Goal: Transaction & Acquisition: Purchase product/service

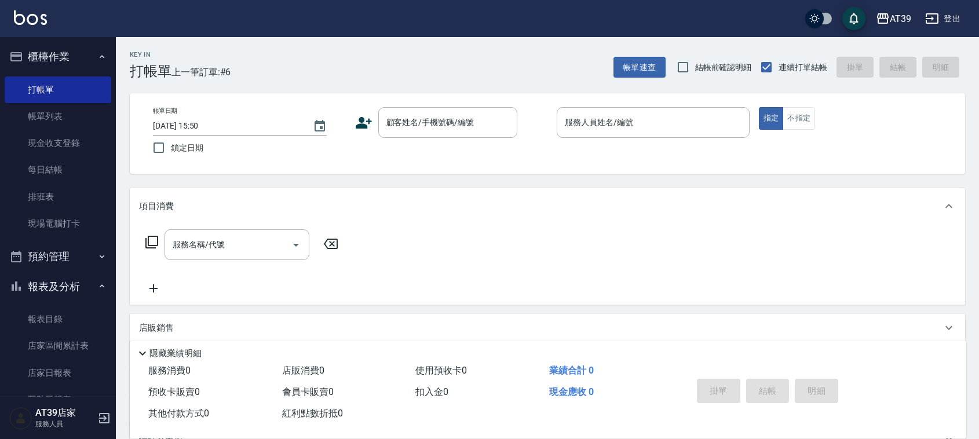
drag, startPoint x: 0, startPoint y: 0, endPoint x: 126, endPoint y: 56, distance: 137.7
click at [128, 57] on div "Key In 打帳單 上一筆訂單:#6" at bounding box center [173, 58] width 115 height 42
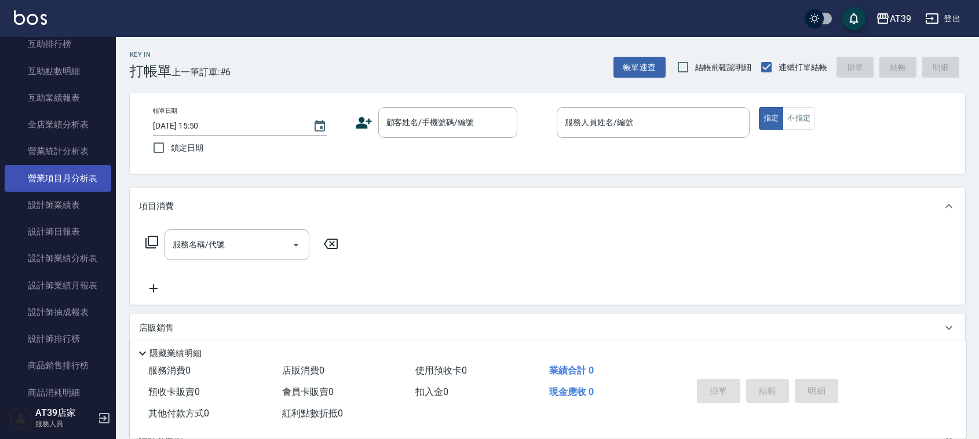
scroll to position [416, 0]
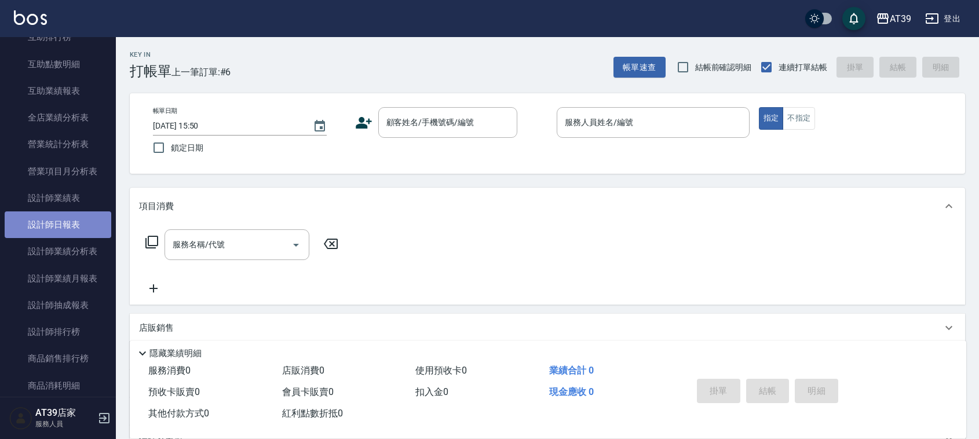
click at [79, 233] on link "設計師日報表" at bounding box center [58, 224] width 107 height 27
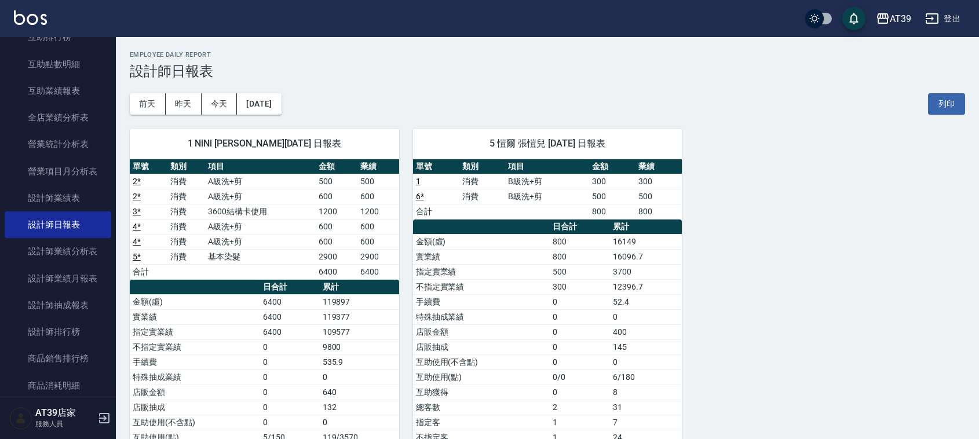
click at [107, 197] on nav "櫃檯作業 打帳單 帳單列表 現金收支登錄 每日結帳 排班表 現場電腦打卡 預約管理 預約管理 單日預約紀錄 單週預約紀錄 報表及分析 報表目錄 店家區間累計表…" at bounding box center [58, 217] width 116 height 360
drag, startPoint x: 116, startPoint y: 204, endPoint x: 83, endPoint y: 79, distance: 128.8
click at [83, 79] on div "櫃檯作業 打帳單 帳單列表 現金收支登錄 每日結帳 排班表 現場電腦打卡 預約管理 預約管理 單日預約紀錄 單週預約紀錄 報表及分析 報表目錄 店家區間累計表…" at bounding box center [58, 238] width 116 height 402
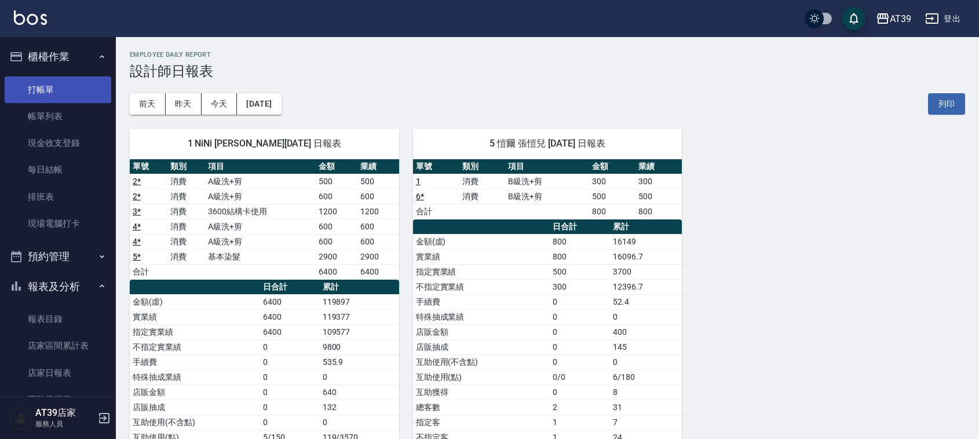
click at [70, 96] on link "打帳單" at bounding box center [58, 89] width 107 height 27
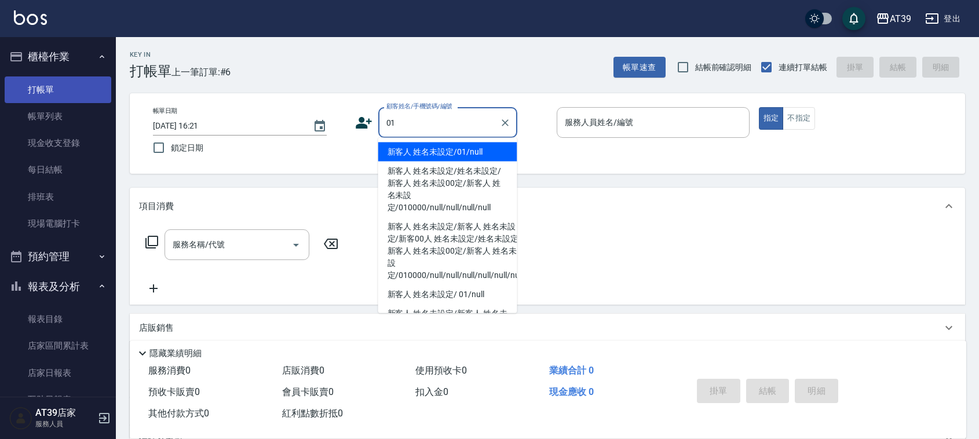
type input "新客人 姓名未設定/01/null"
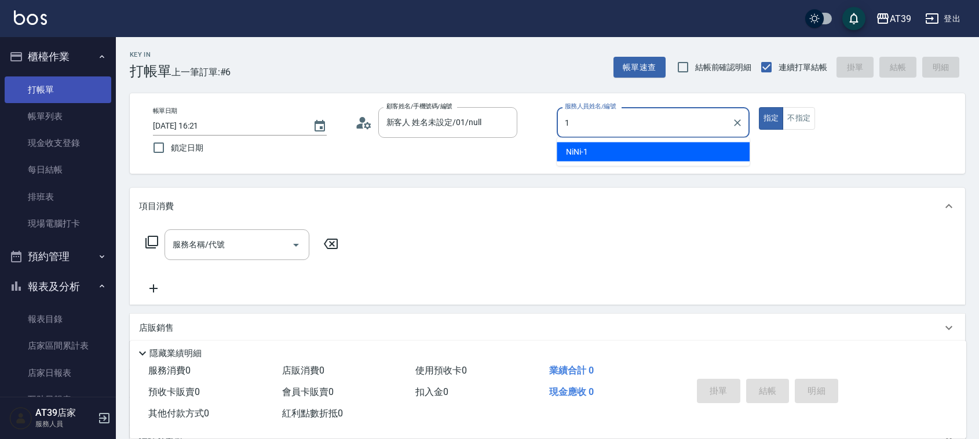
type input "NiNi-1"
type button "true"
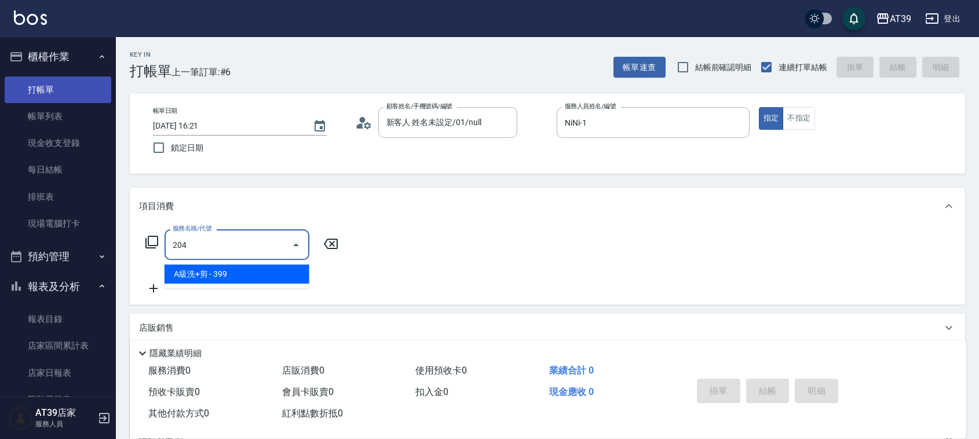
type input "A級洗+剪(204)"
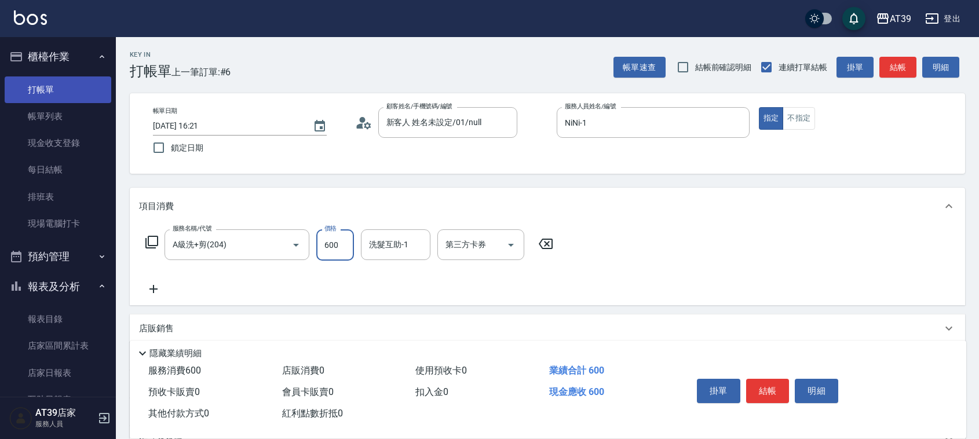
type input "600"
type input "芊芊-27"
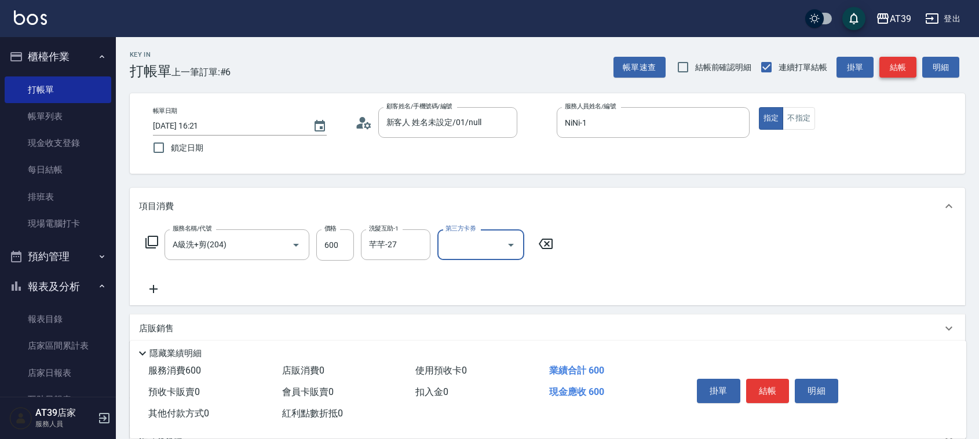
click at [907, 71] on button "結帳" at bounding box center [897, 67] width 37 height 21
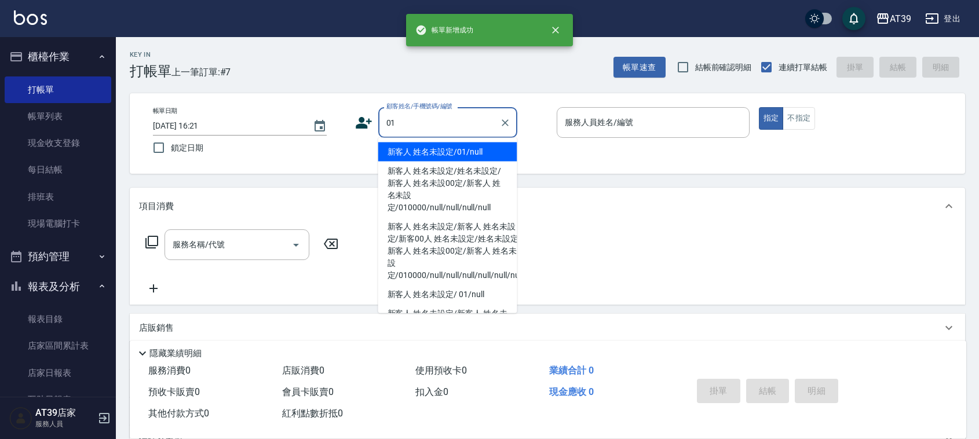
type input "新客人 姓名未設定/01/null"
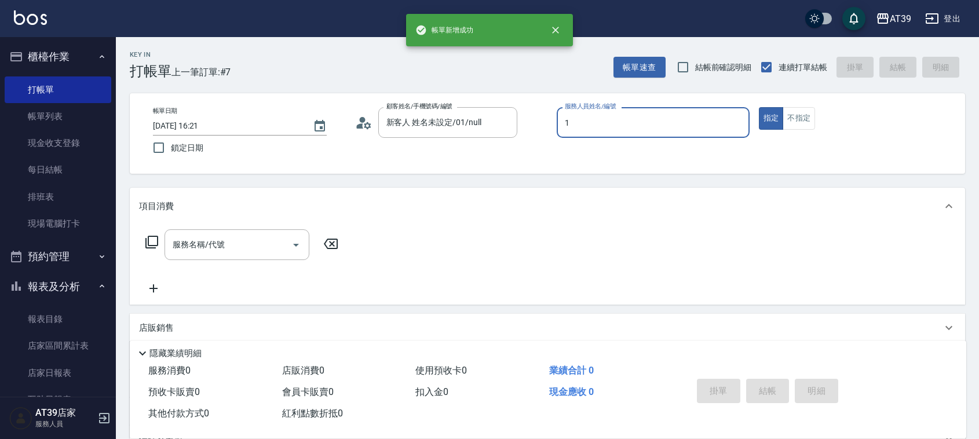
type input "NiNi-1"
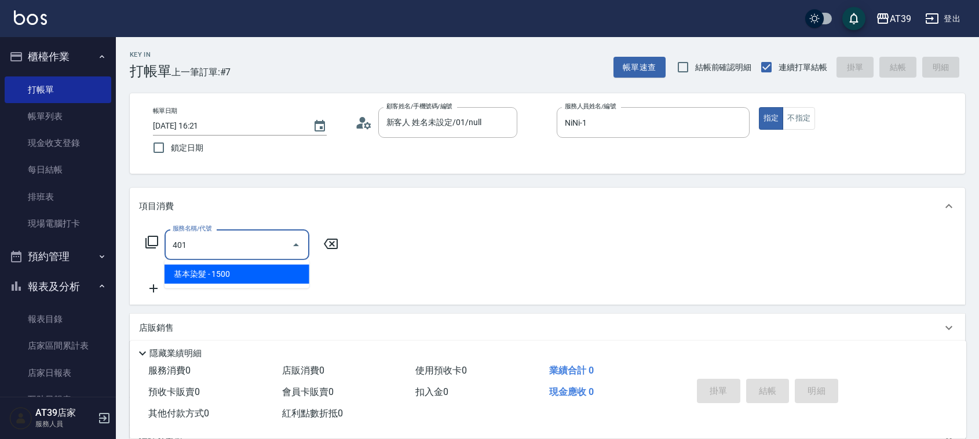
type input "基本染髮(401)"
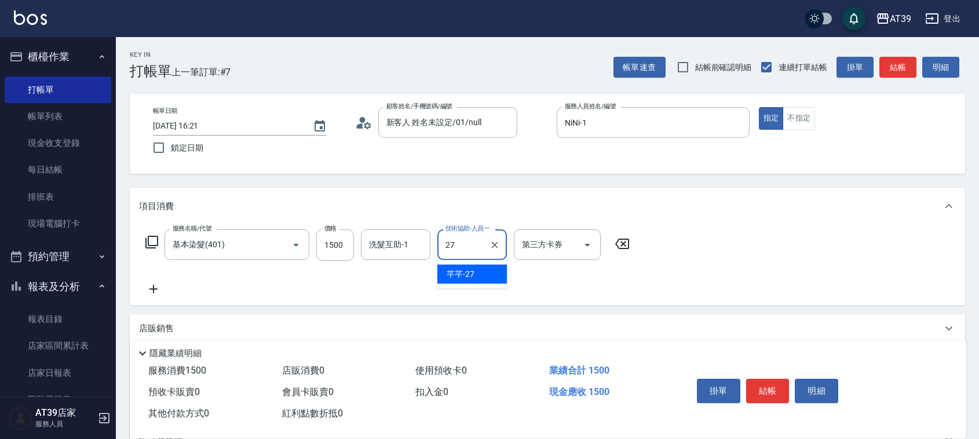
type input "芊芊-27"
click at [913, 65] on button "結帳" at bounding box center [897, 67] width 37 height 21
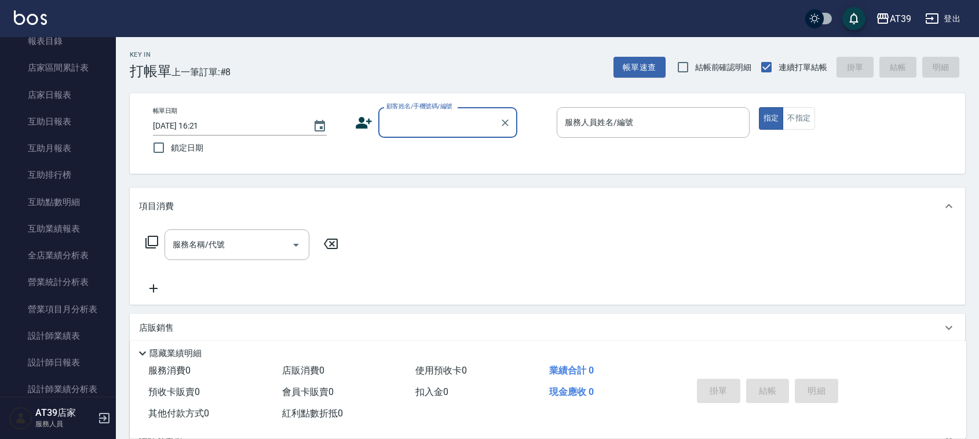
scroll to position [304, 0]
click at [85, 333] on link "設計師日報表" at bounding box center [58, 336] width 107 height 27
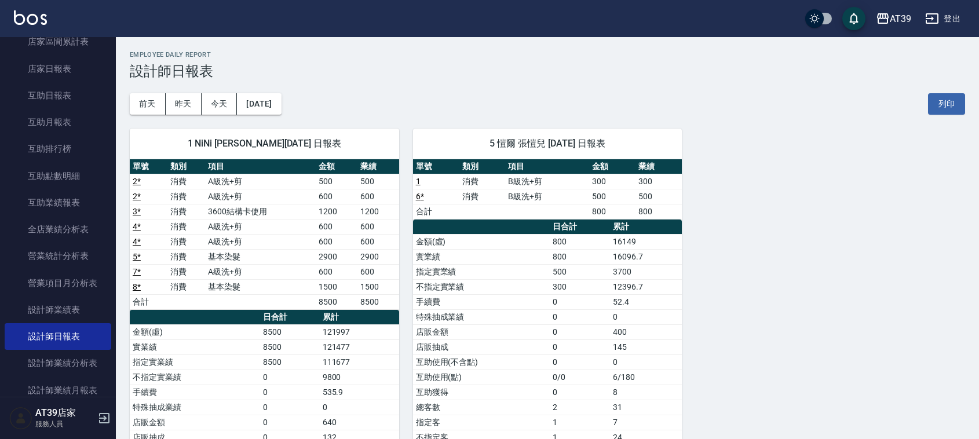
drag, startPoint x: 226, startPoint y: 297, endPoint x: 232, endPoint y: 301, distance: 7.9
click at [232, 301] on td "a dense table" at bounding box center [260, 301] width 111 height 15
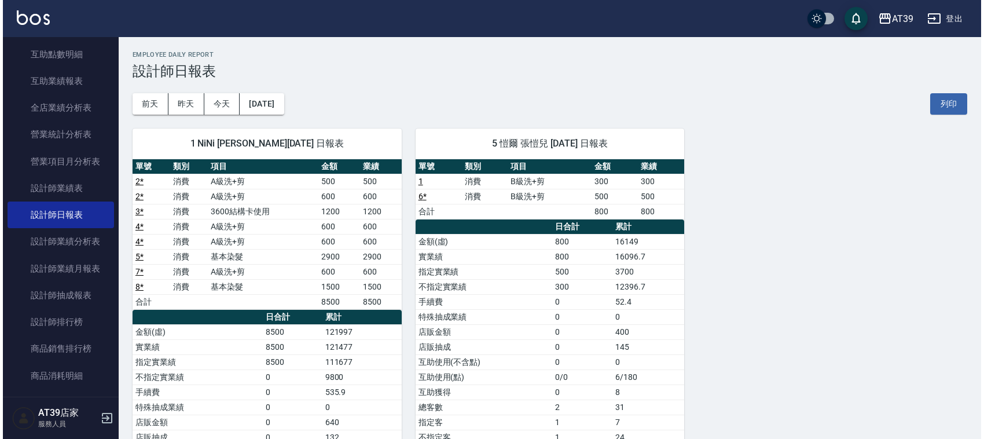
scroll to position [442, 0]
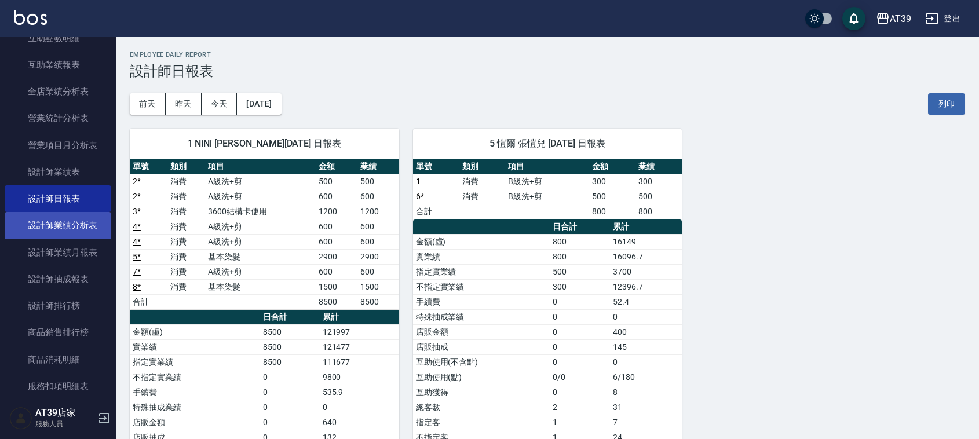
click at [76, 212] on link "設計師業績分析表" at bounding box center [58, 225] width 107 height 27
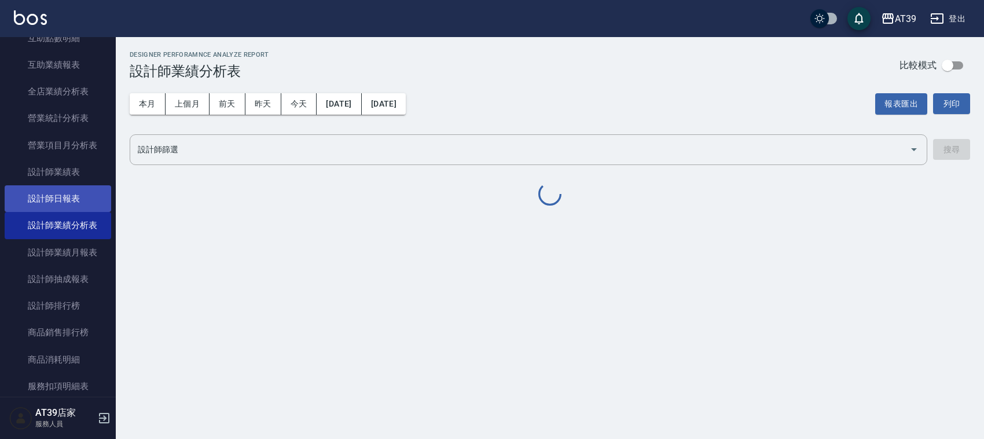
click at [76, 208] on link "設計師日報表" at bounding box center [58, 198] width 107 height 27
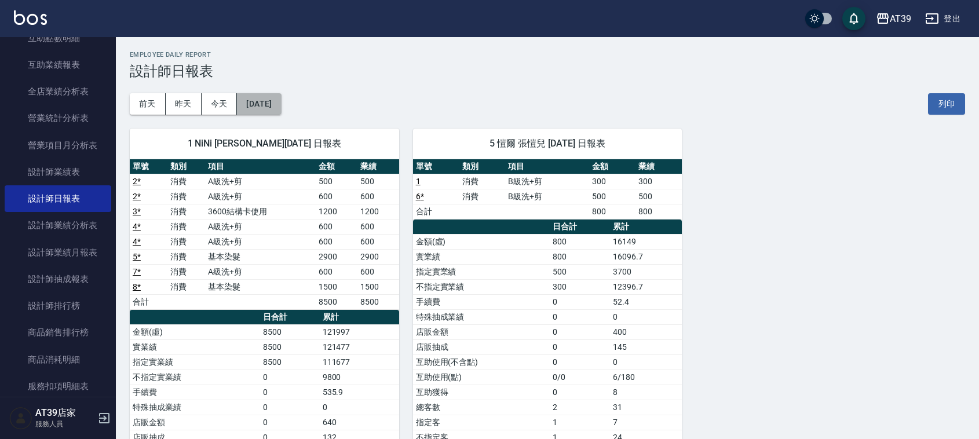
click at [276, 103] on button "[DATE]" at bounding box center [259, 103] width 44 height 21
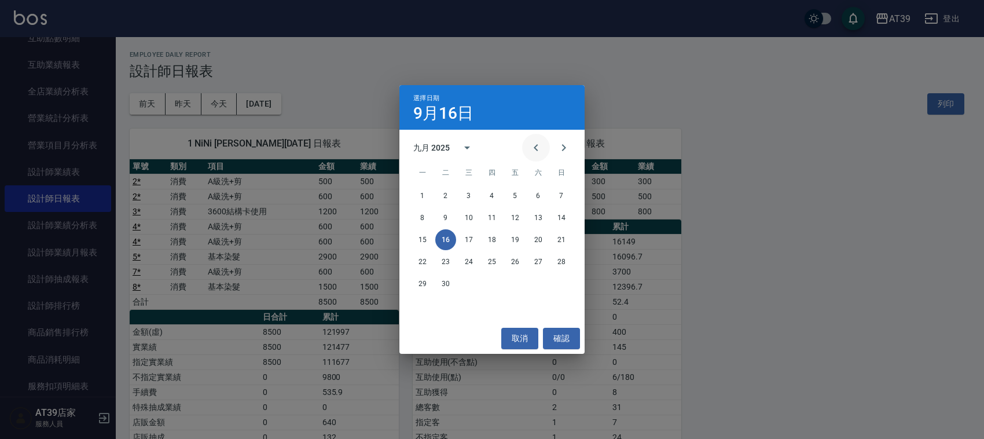
click at [543, 143] on button "Previous month" at bounding box center [536, 148] width 28 height 28
click at [537, 235] on button "16" at bounding box center [538, 239] width 21 height 21
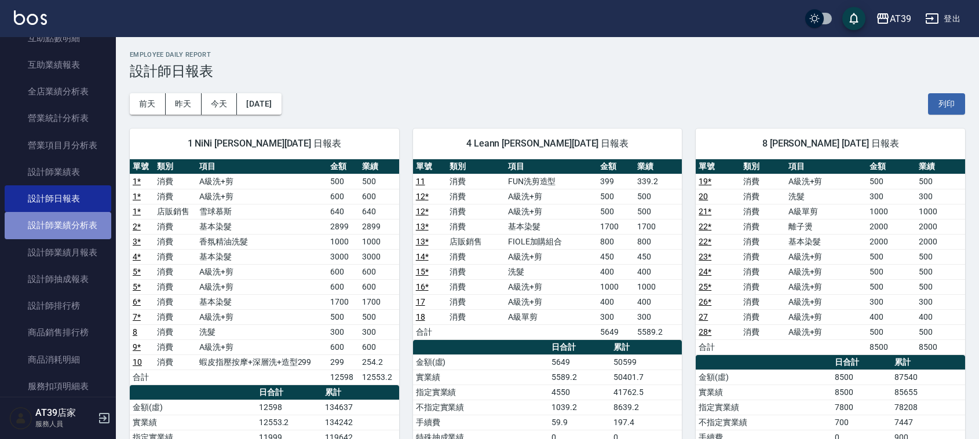
click at [78, 226] on link "設計師業績分析表" at bounding box center [58, 225] width 107 height 27
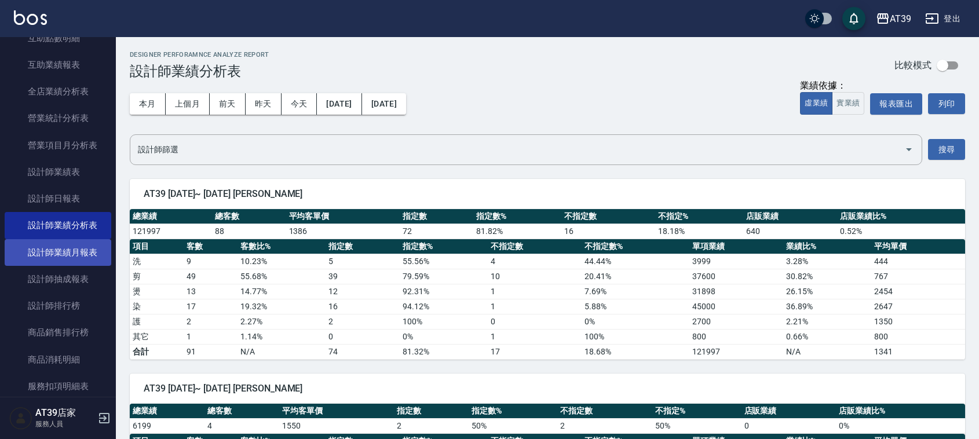
click at [78, 256] on link "設計師業績月報表" at bounding box center [58, 252] width 107 height 27
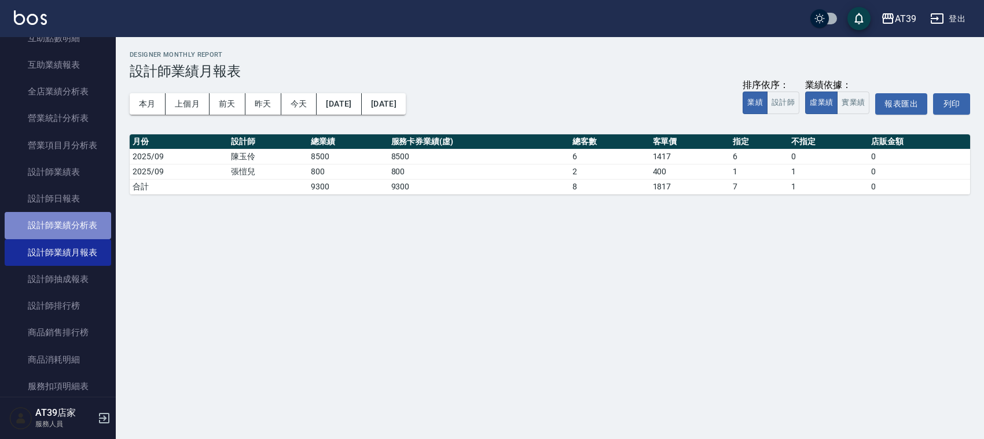
click at [76, 232] on link "設計師業績分析表" at bounding box center [58, 225] width 107 height 27
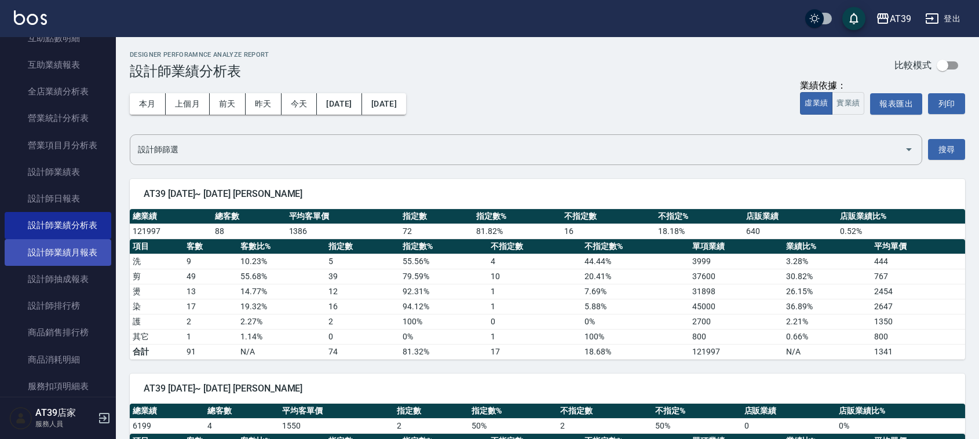
click at [64, 242] on link "設計師業績月報表" at bounding box center [58, 252] width 107 height 27
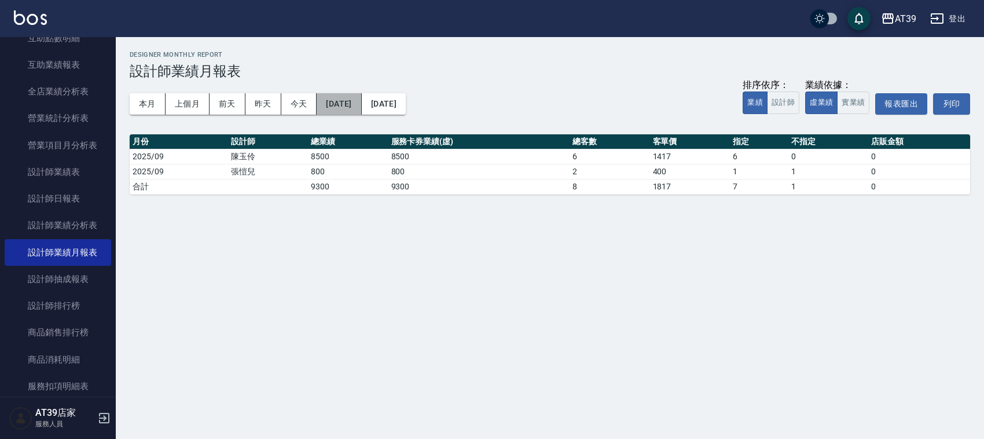
click at [354, 98] on button "[DATE]" at bounding box center [339, 103] width 45 height 21
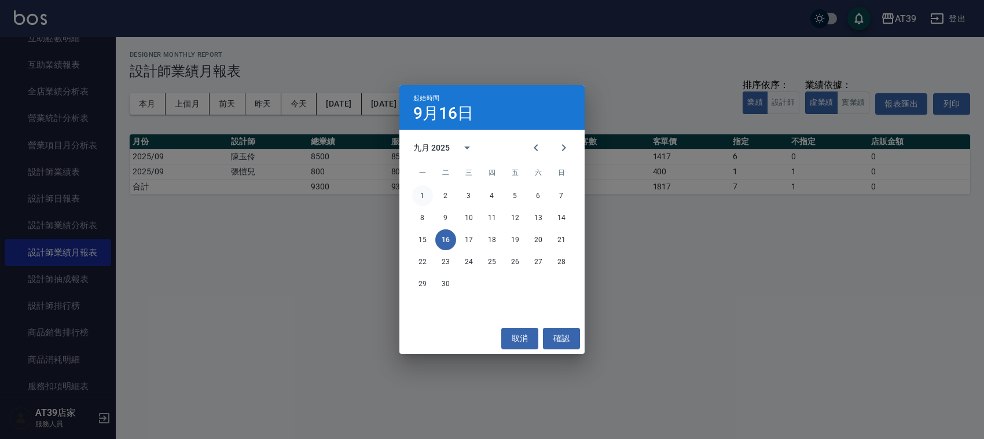
click at [427, 197] on button "1" at bounding box center [422, 195] width 21 height 21
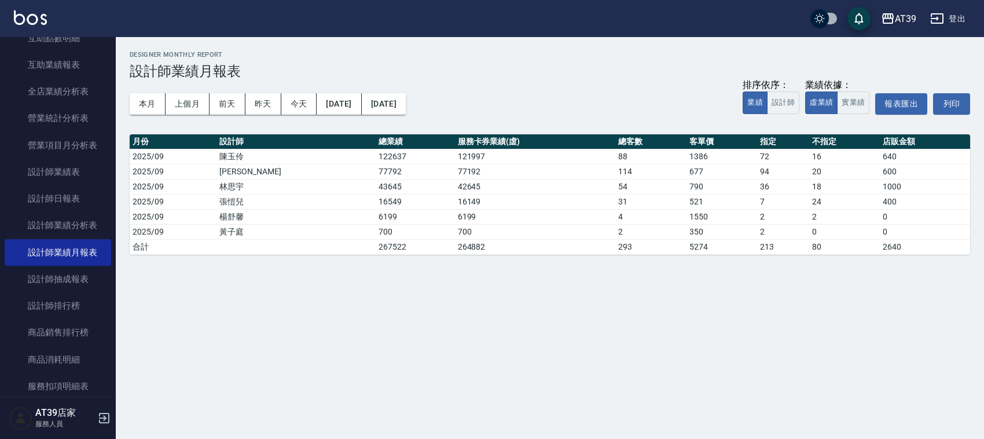
drag, startPoint x: 426, startPoint y: 198, endPoint x: 170, endPoint y: 294, distance: 274.0
click at [170, 296] on div "AT39 [DATE] - [DATE] 設計師業績月報表 列印時間： [DATE][PHONE_NUMBER]:23 Designer Monthly Re…" at bounding box center [492, 219] width 984 height 439
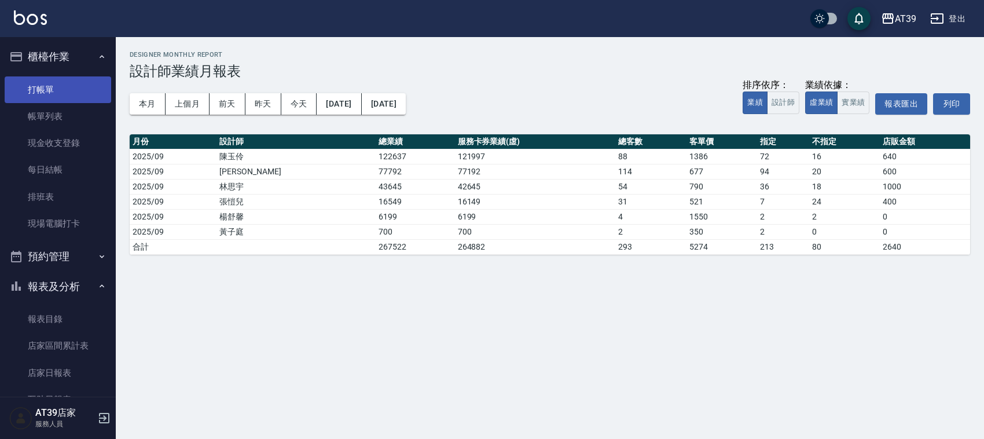
click at [49, 82] on link "打帳單" at bounding box center [58, 89] width 107 height 27
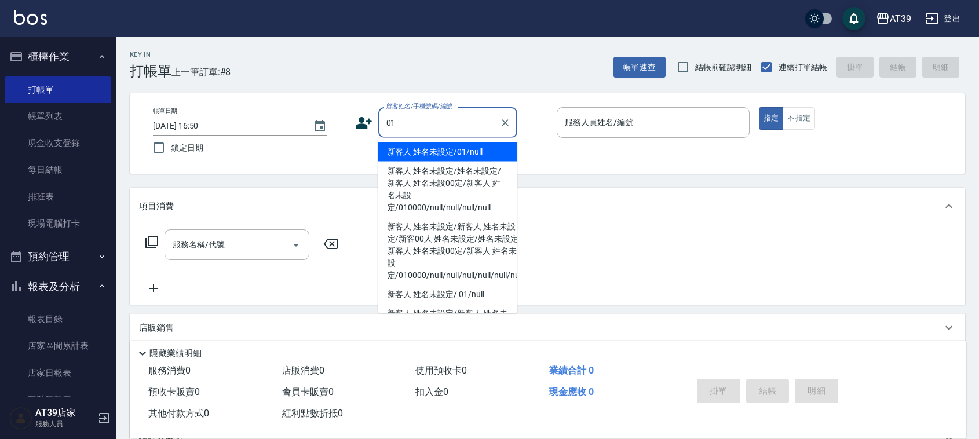
type input "新客人 姓名未設定/01/null"
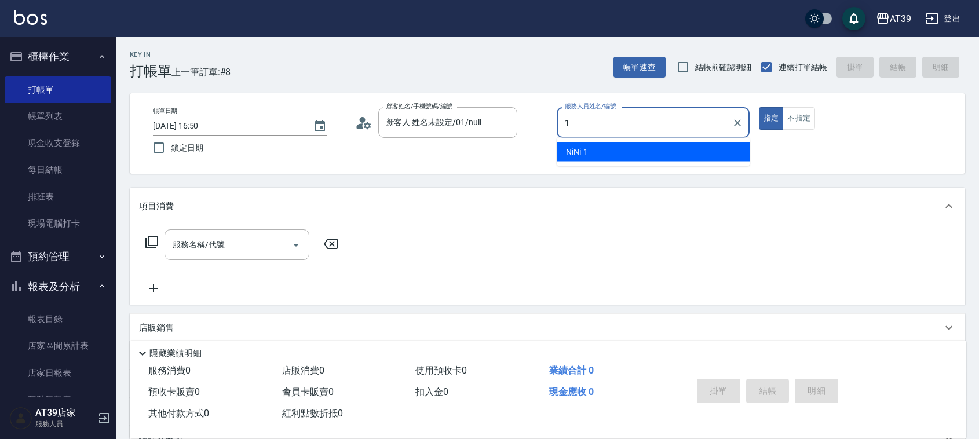
type input "NiNi-1"
type button "true"
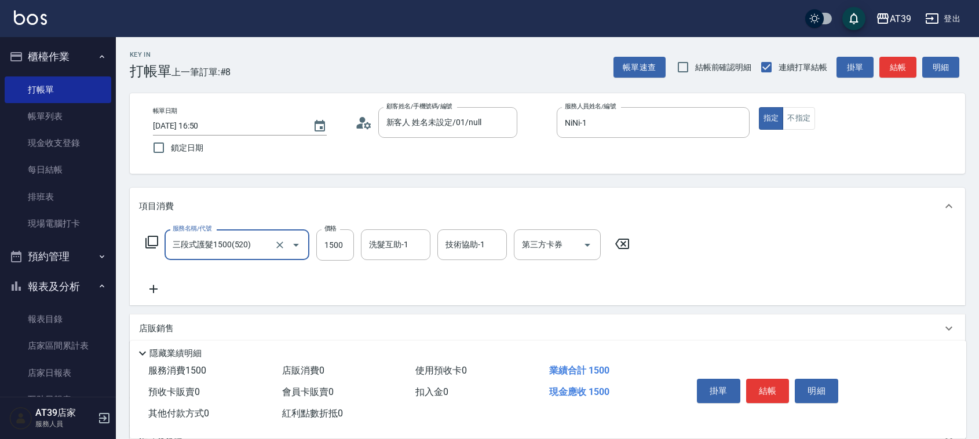
type input "三段式護髮1500(520)"
type input "2000"
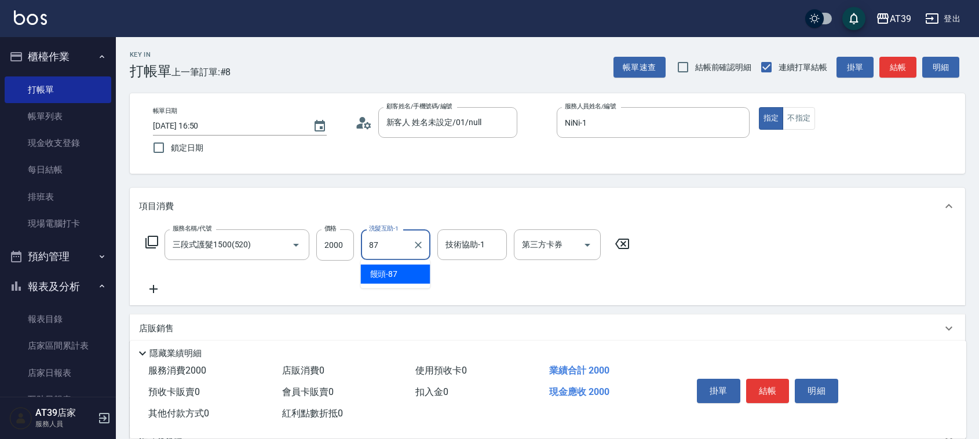
type input "饅頭-87"
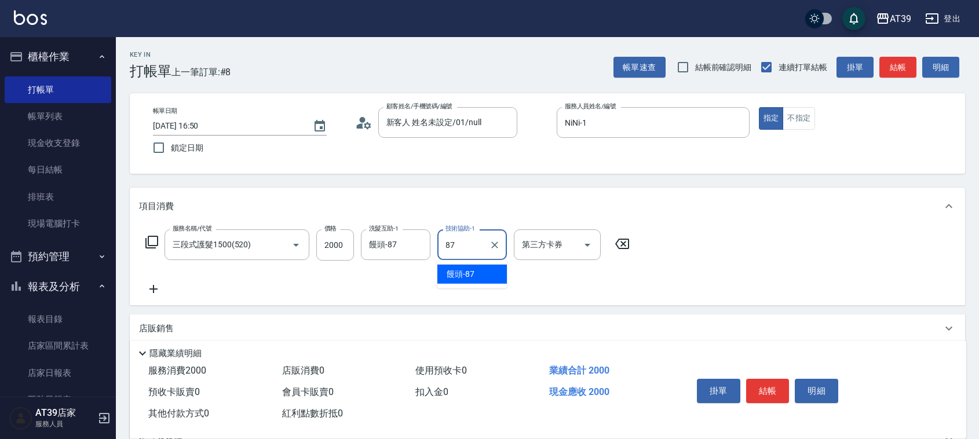
type input "饅頭-87"
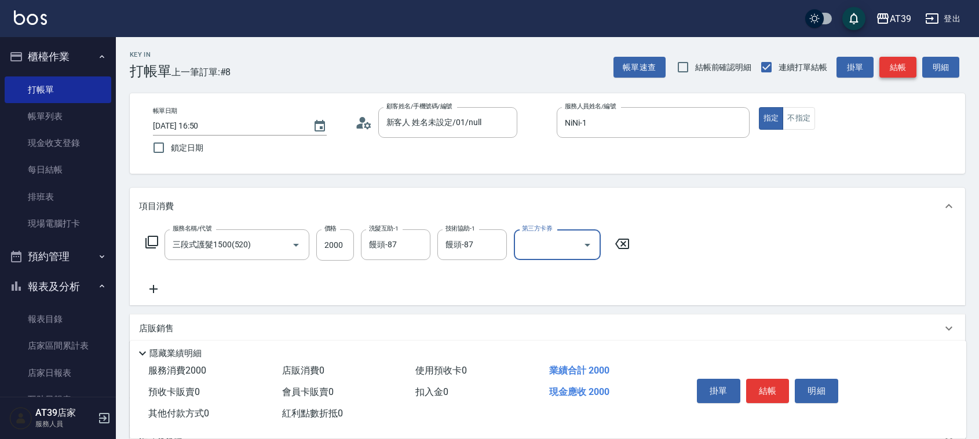
click at [905, 62] on button "結帳" at bounding box center [897, 67] width 37 height 21
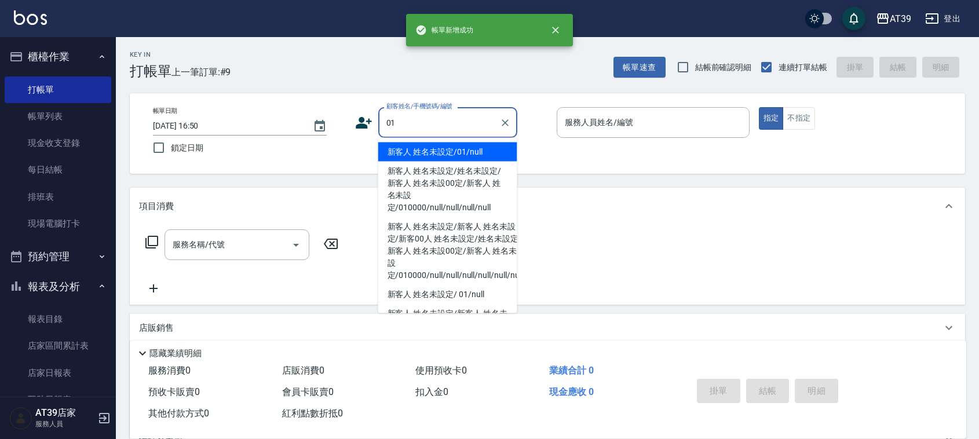
type input "新客人 姓名未設定/01/null"
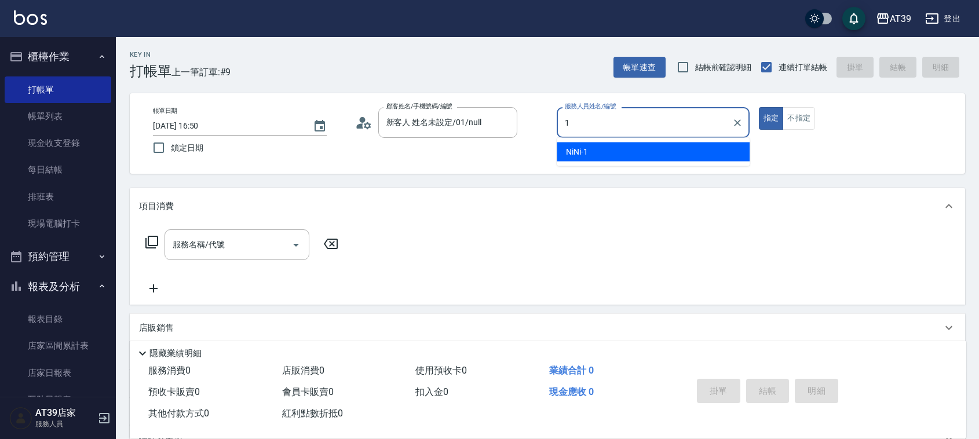
type input "NiNi-1"
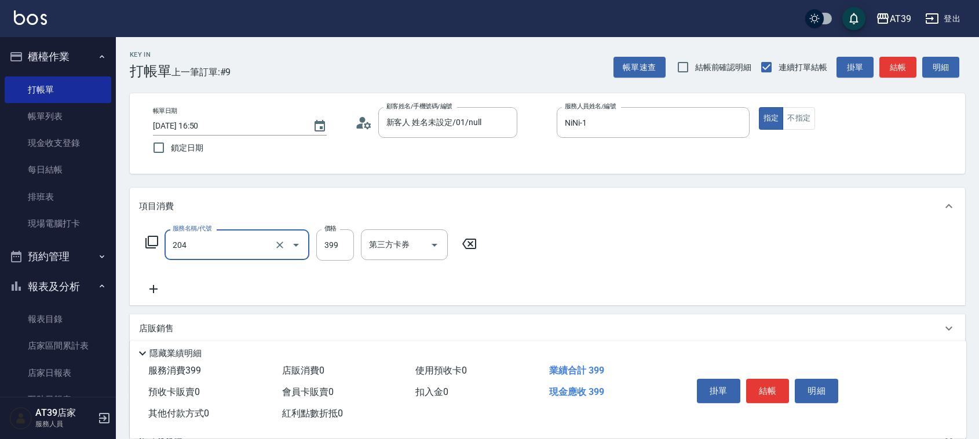
type input "A級洗+剪(204)"
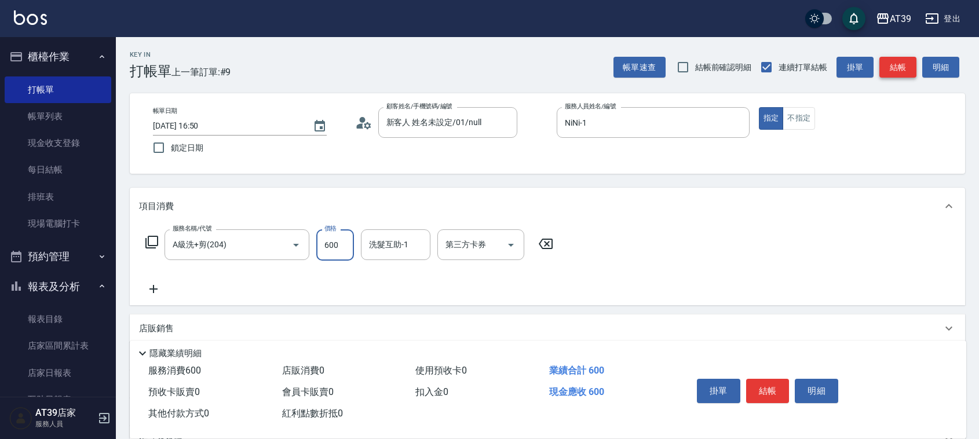
type input "600"
click at [887, 67] on button "結帳" at bounding box center [897, 67] width 37 height 21
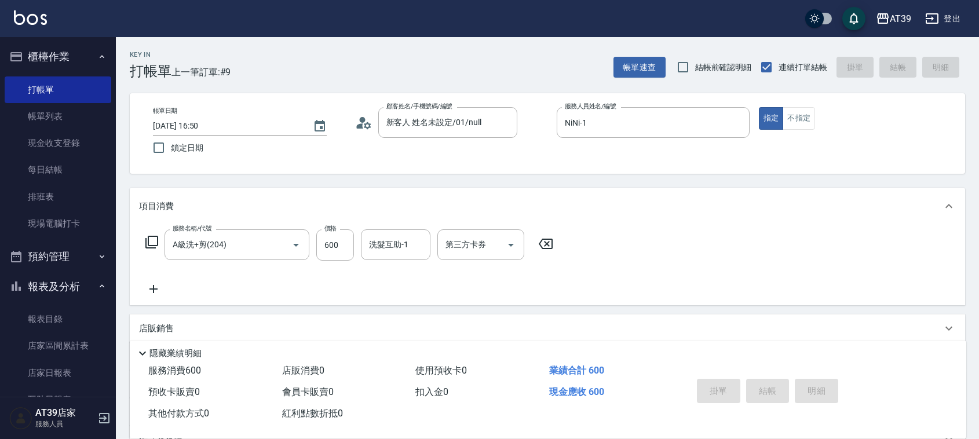
type input "[DATE] 16:51"
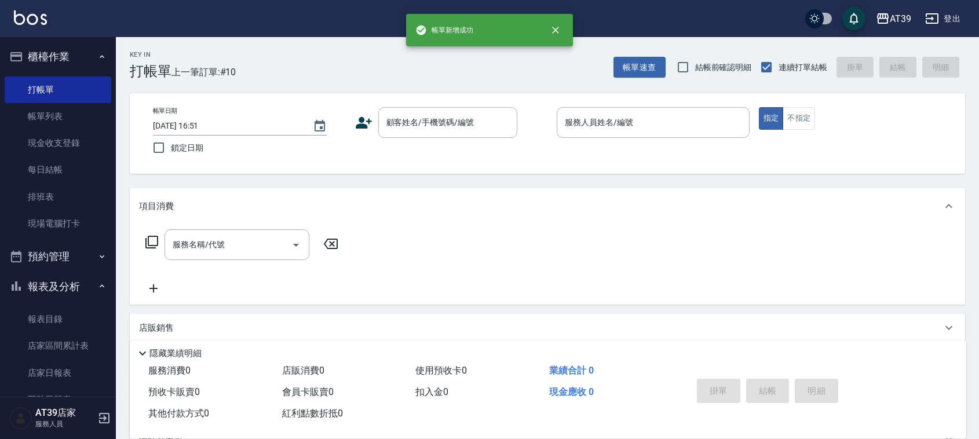
click at [108, 97] on nav "櫃檯作業 打帳單 帳單列表 現金收支登錄 每日結帳 排班表 現場電腦打卡 預約管理 預約管理 單日預約紀錄 單週預約紀錄 報表及分析 報表目錄 店家區間累計表…" at bounding box center [58, 217] width 116 height 360
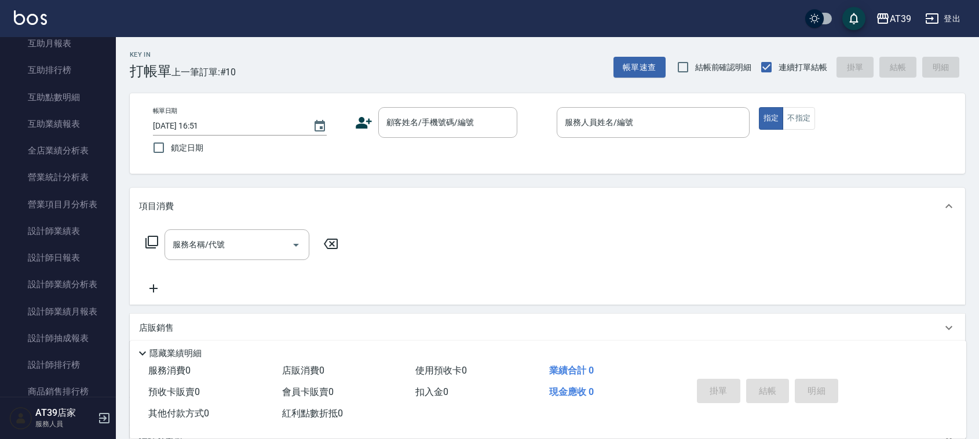
scroll to position [404, 0]
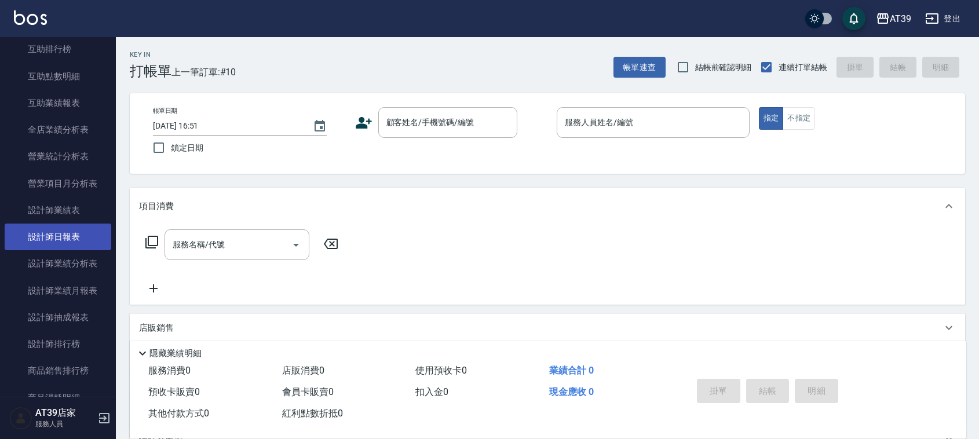
click at [61, 232] on link "設計師日報表" at bounding box center [58, 237] width 107 height 27
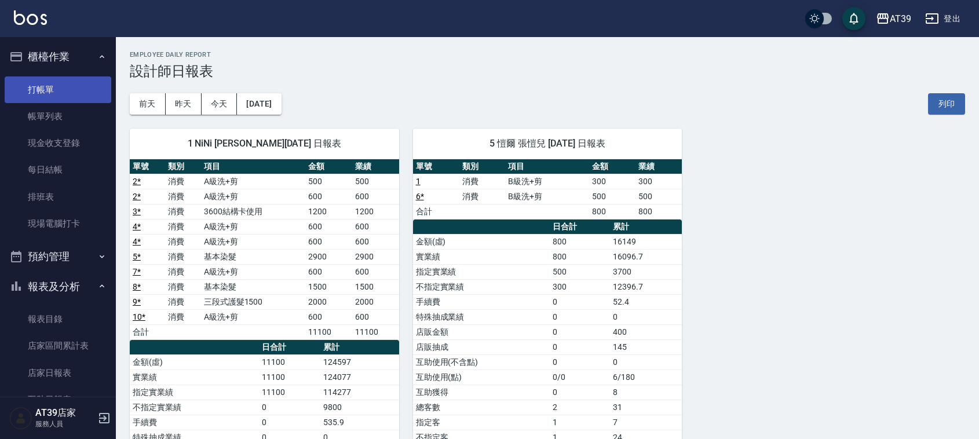
click at [51, 86] on link "打帳單" at bounding box center [58, 89] width 107 height 27
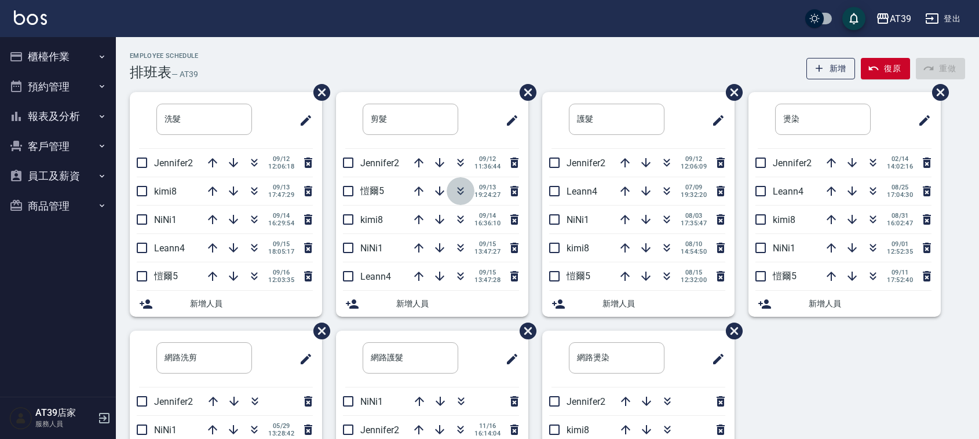
click at [456, 197] on icon "button" at bounding box center [460, 191] width 14 height 14
